Goal: Task Accomplishment & Management: Use online tool/utility

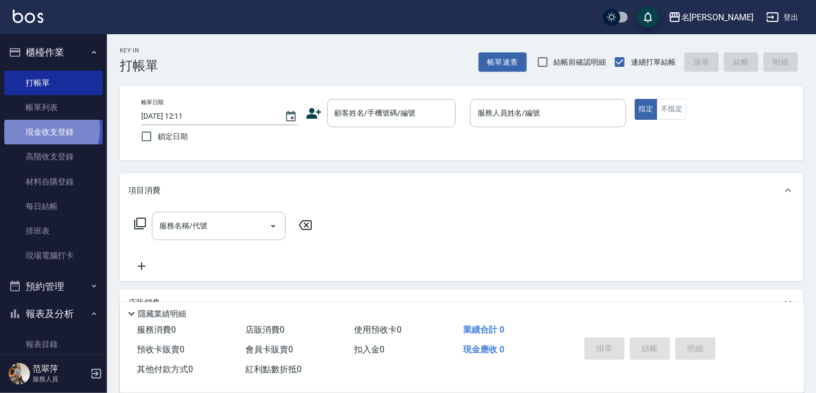
click at [41, 129] on link "現金收支登錄" at bounding box center [53, 132] width 98 height 25
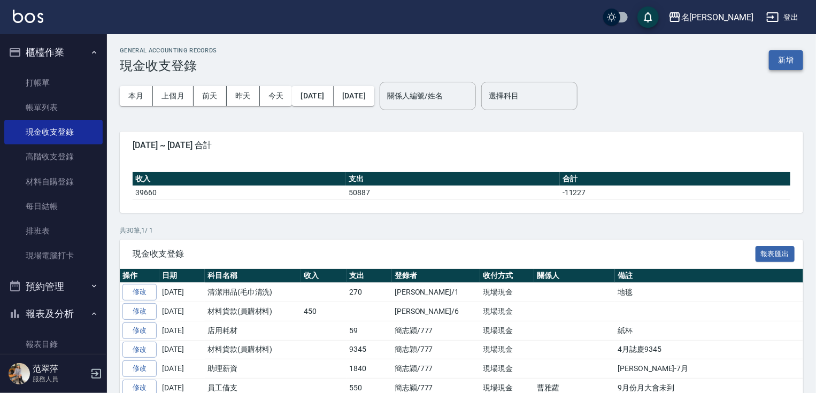
click at [795, 53] on button "新增" at bounding box center [786, 60] width 34 height 20
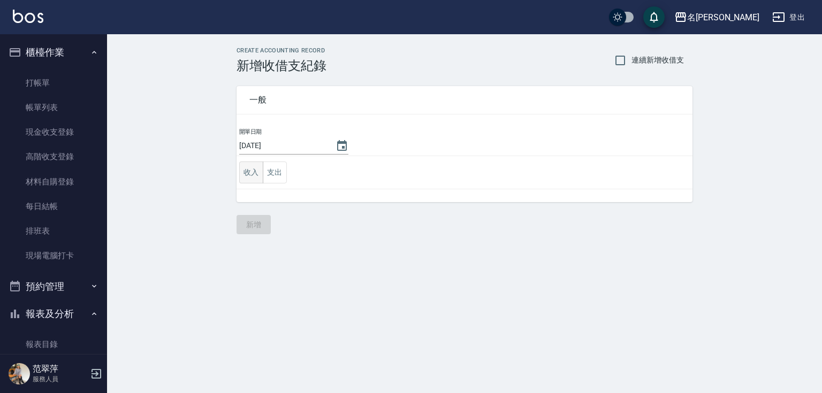
click at [246, 172] on button "收入" at bounding box center [251, 173] width 24 height 22
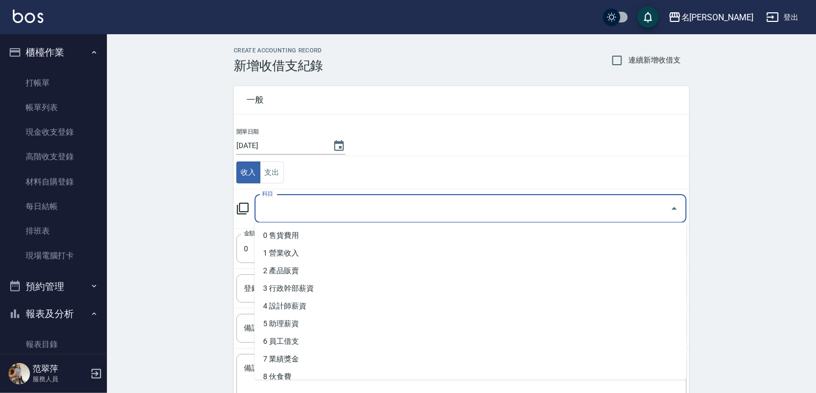
click at [292, 205] on input "科目" at bounding box center [462, 209] width 407 height 19
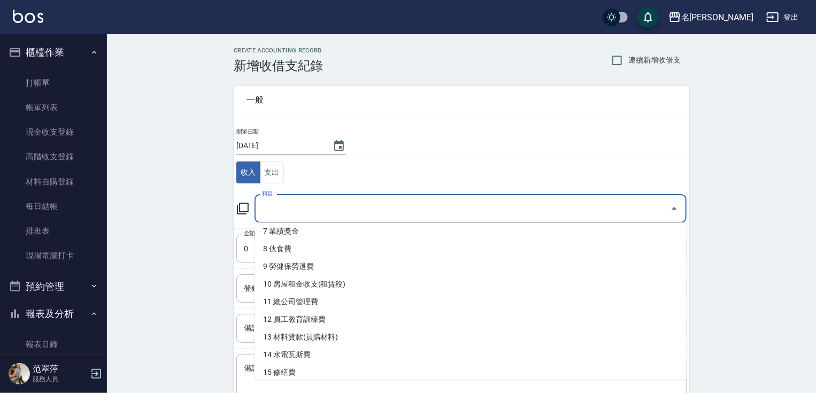
scroll to position [138, 0]
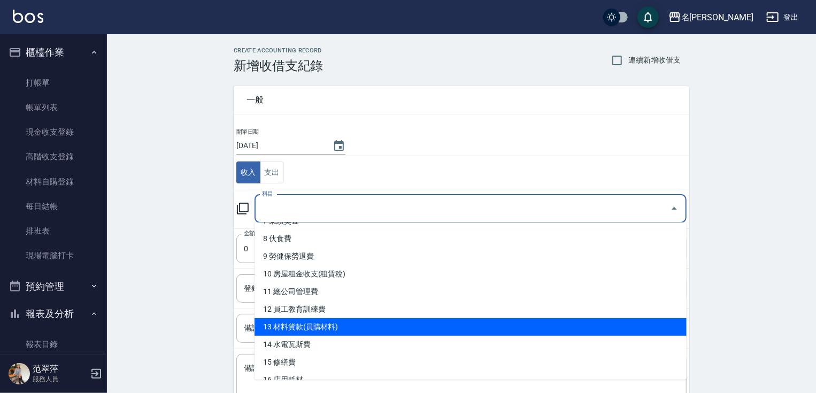
click at [318, 325] on li "13 材料貨款(員購材料)" at bounding box center [471, 327] width 432 height 18
type input "13 材料貨款(員購材料)"
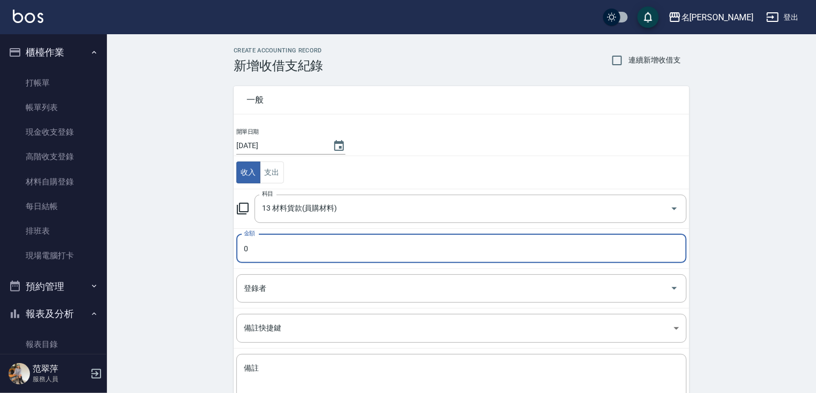
click at [276, 243] on input "0" at bounding box center [461, 248] width 450 height 29
type input "0200"
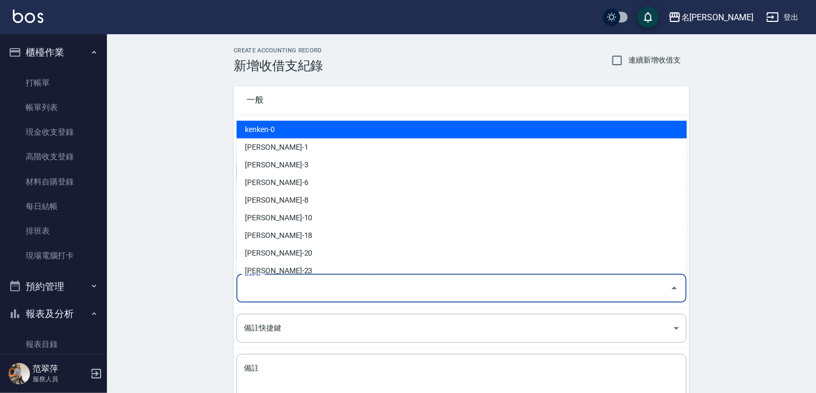
click at [272, 285] on input "登錄者" at bounding box center [453, 288] width 425 height 19
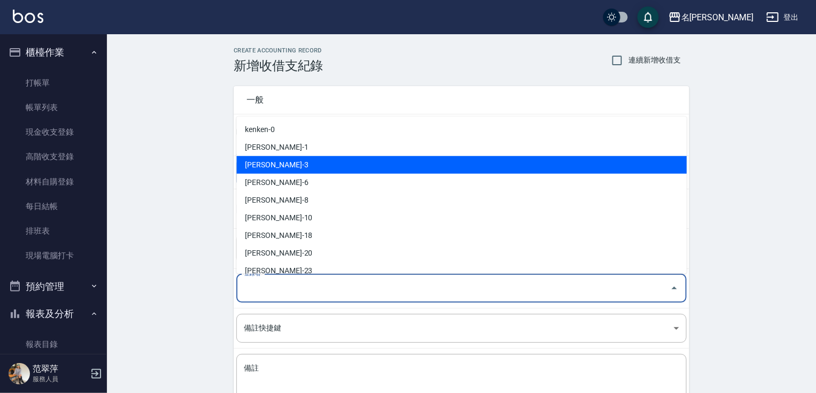
click at [277, 160] on li "[PERSON_NAME]-3" at bounding box center [461, 165] width 450 height 18
type input "[PERSON_NAME]-3"
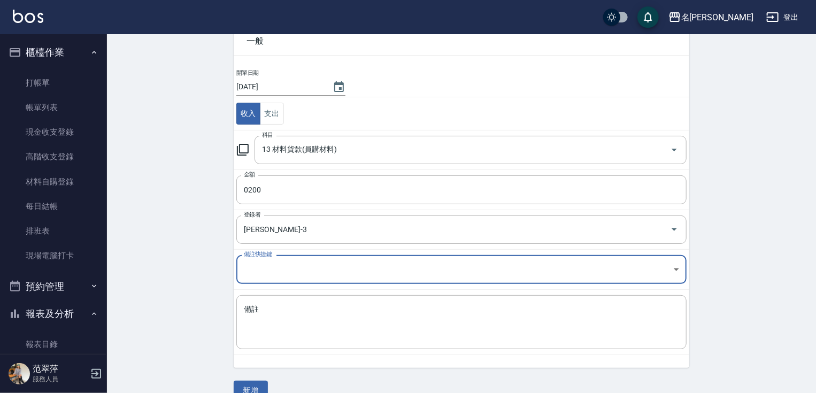
scroll to position [78, 0]
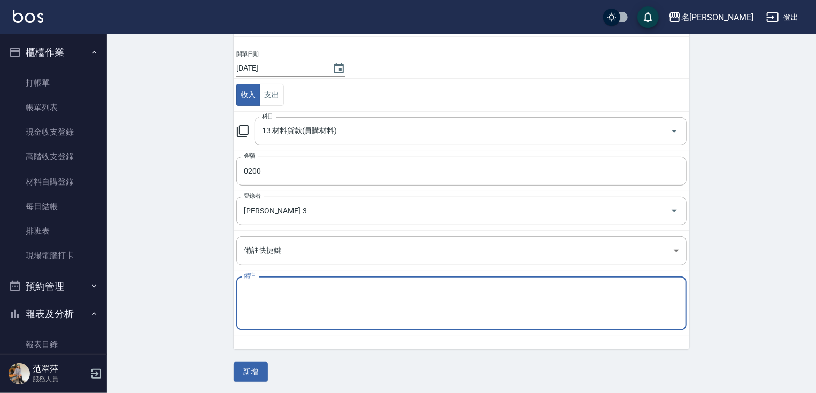
click at [331, 298] on textarea "備註" at bounding box center [461, 304] width 435 height 36
type textarea "r"
type textarea "較"
type textarea "矯色洗"
click at [252, 376] on button "新增" at bounding box center [251, 372] width 34 height 20
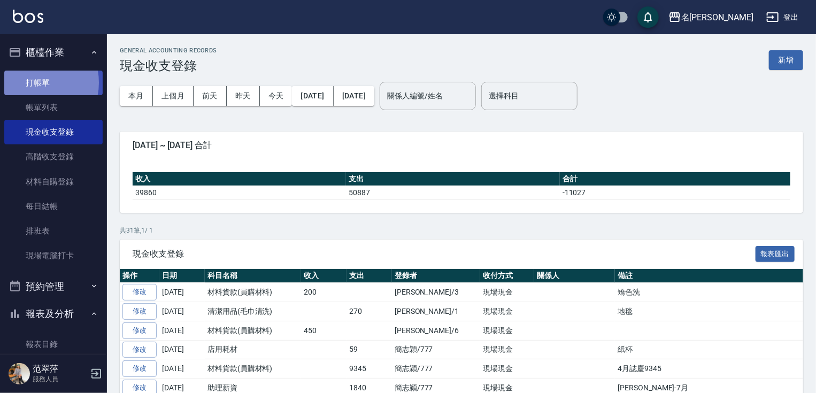
click at [36, 82] on link "打帳單" at bounding box center [53, 83] width 98 height 25
